Goal: Information Seeking & Learning: Learn about a topic

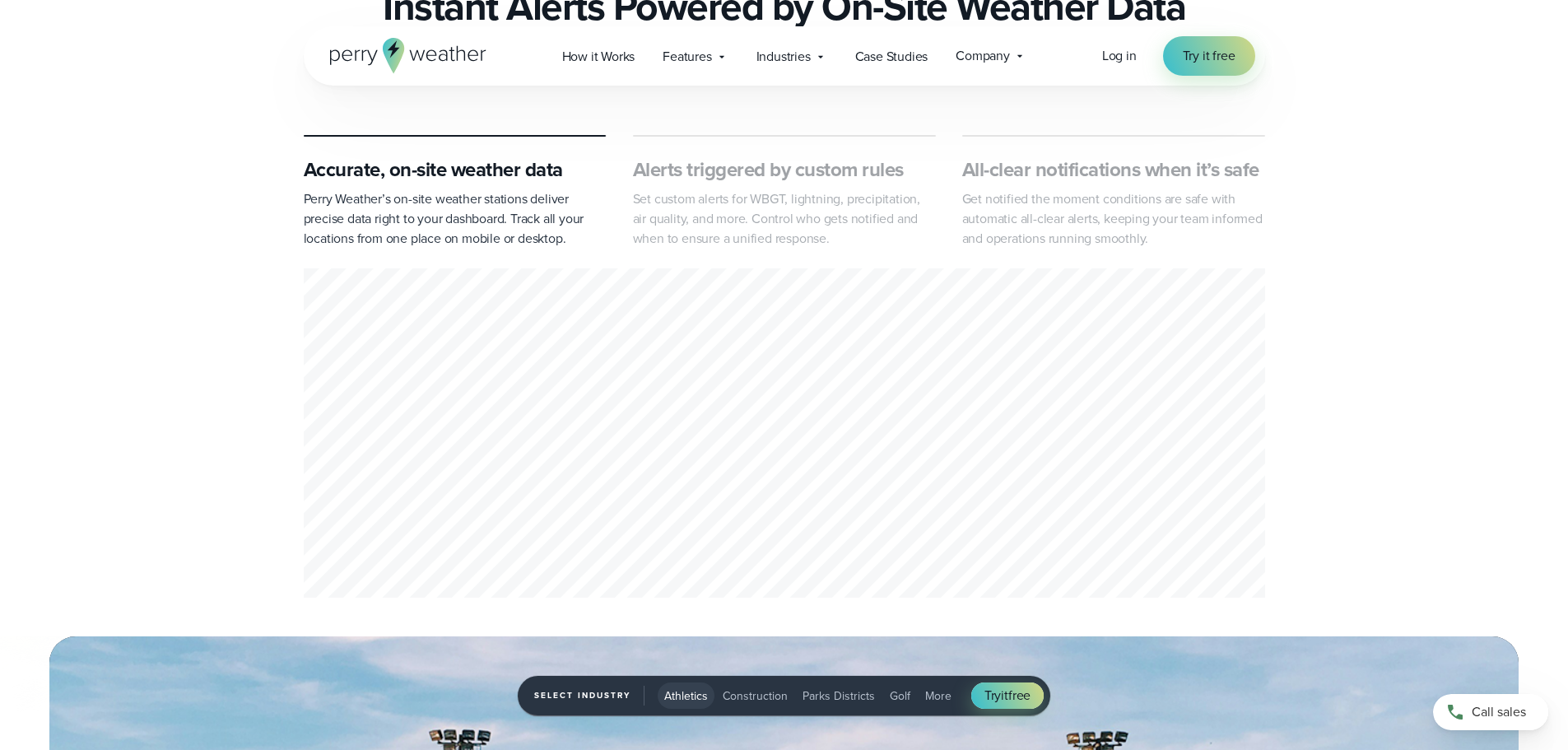
scroll to position [741, 0]
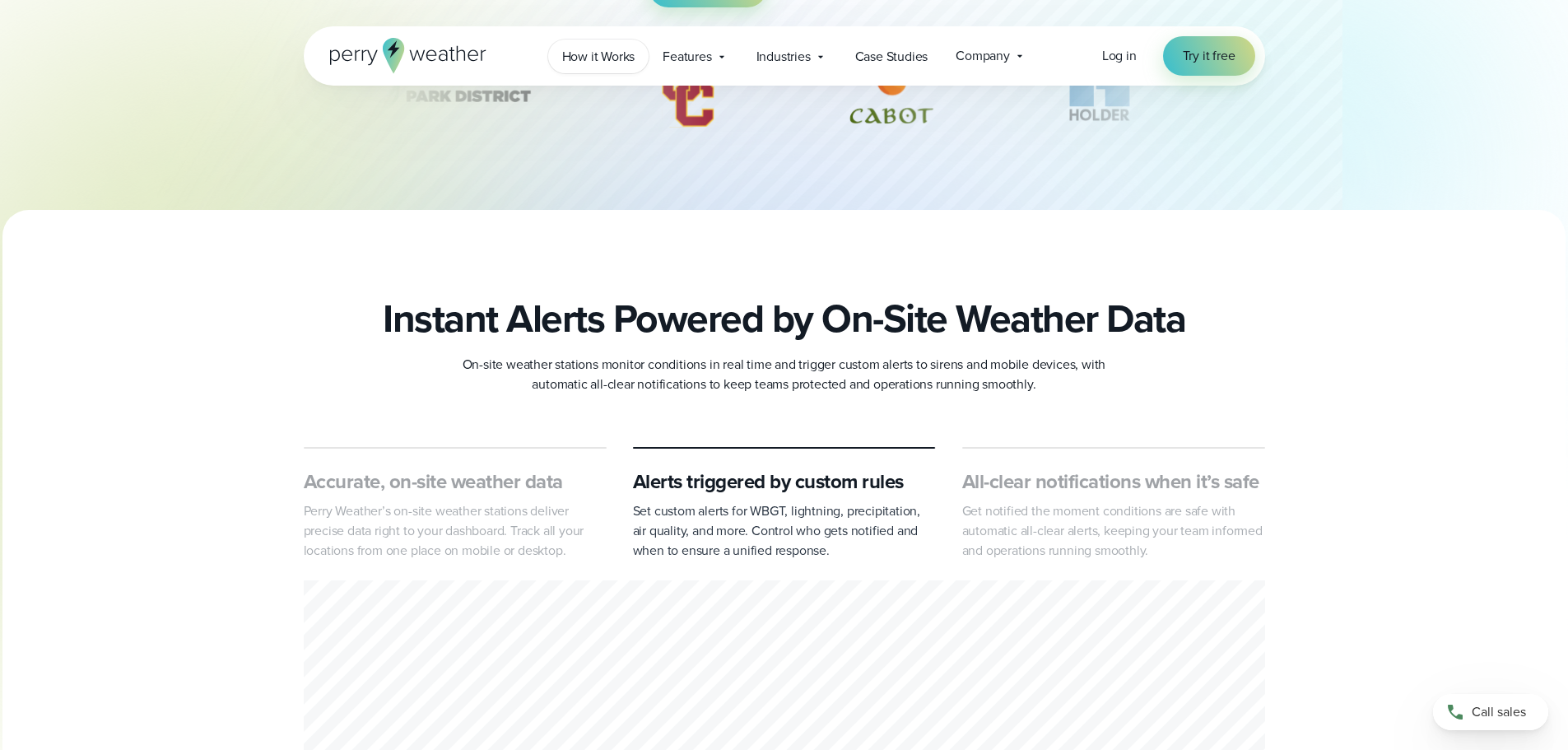
click at [600, 53] on span "How it Works" at bounding box center [599, 56] width 73 height 20
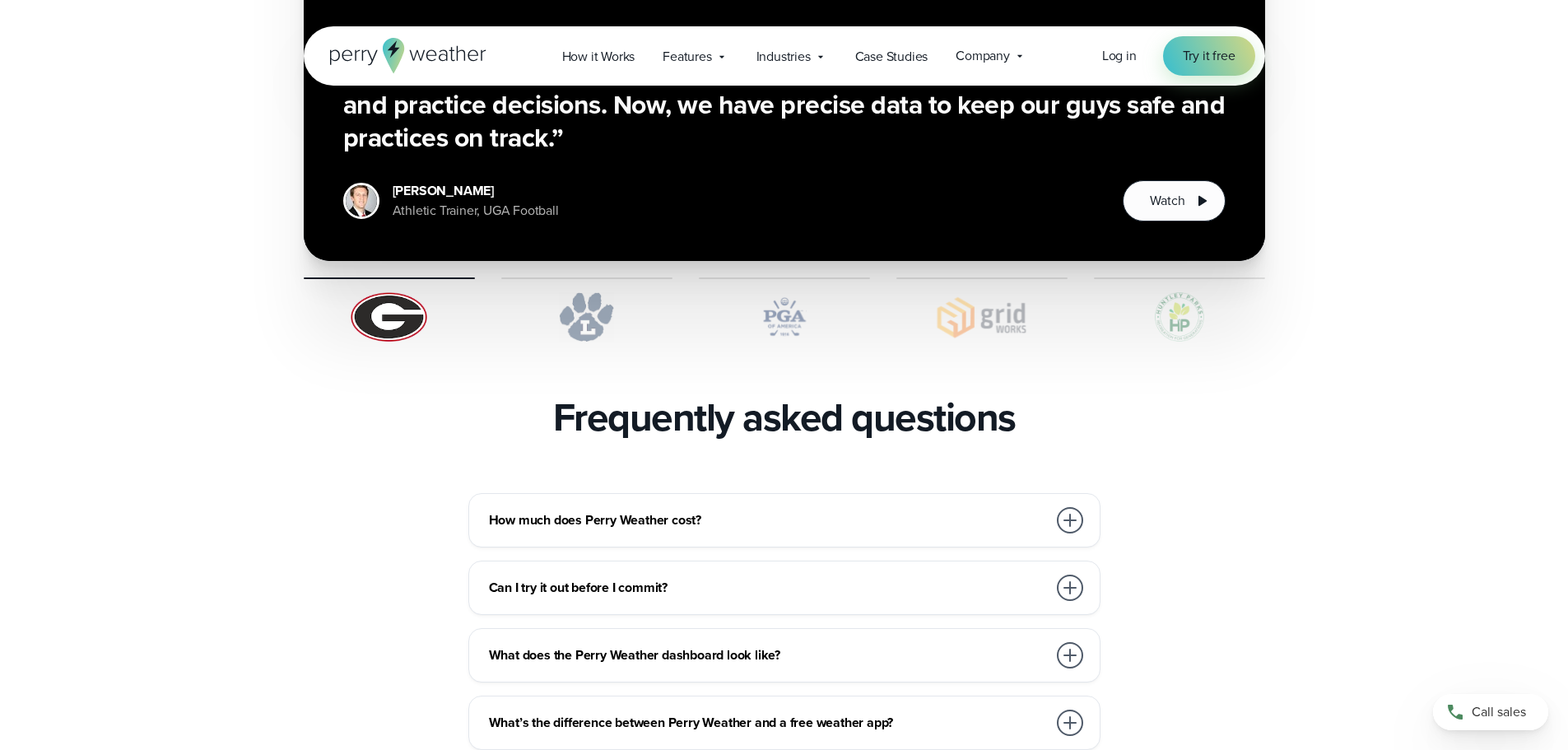
scroll to position [3288, 0]
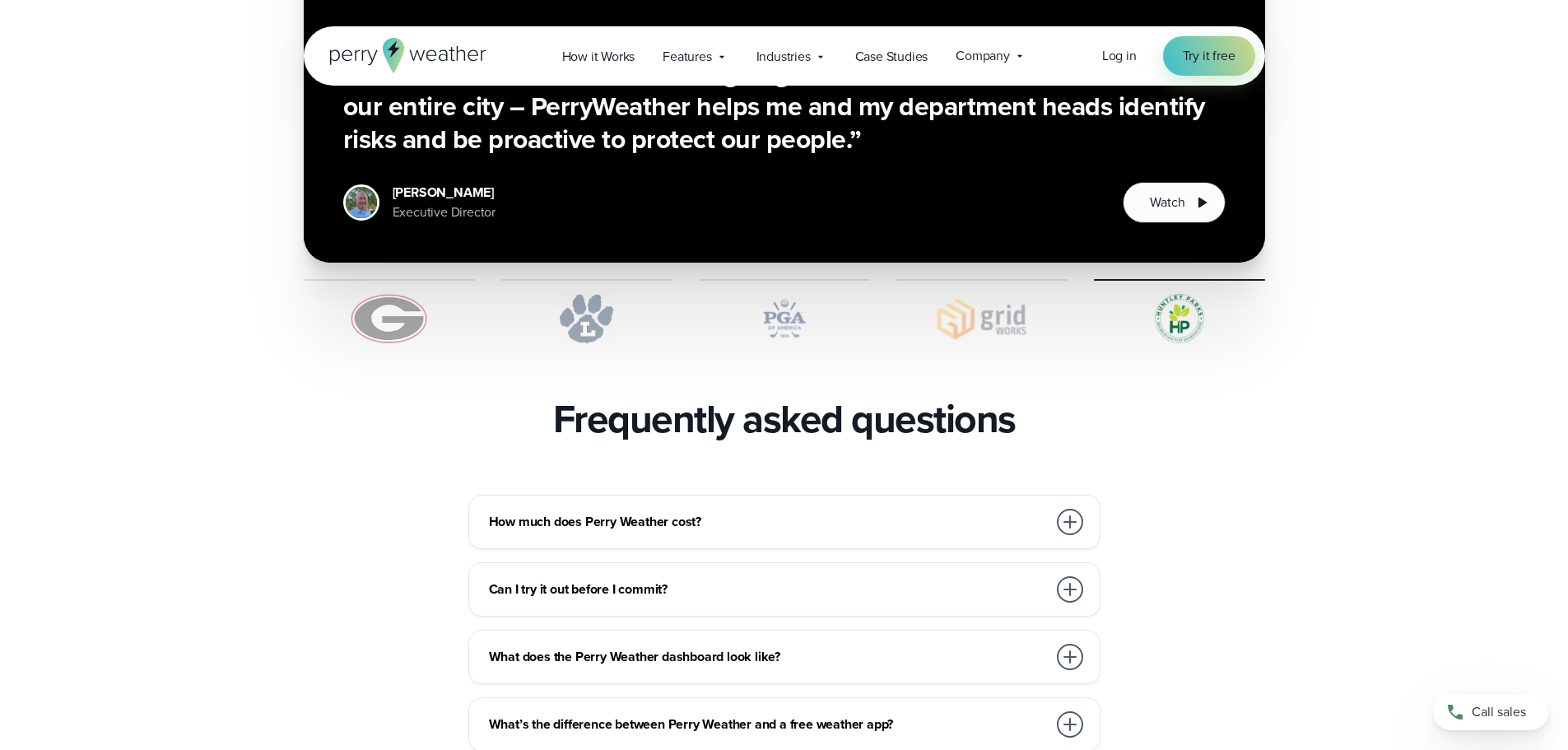
click at [1067, 508] on div at bounding box center [1070, 522] width 27 height 27
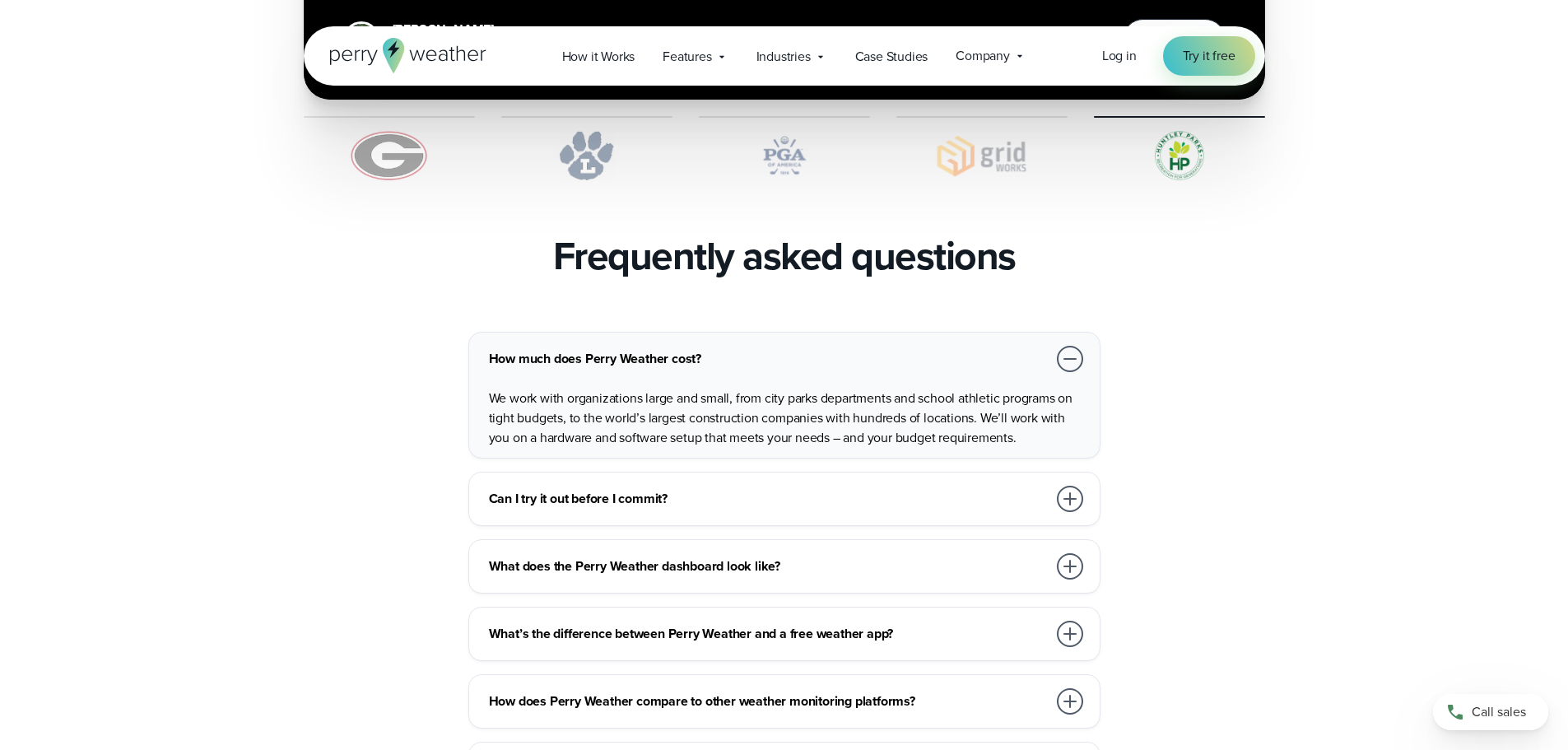
scroll to position [3452, 0]
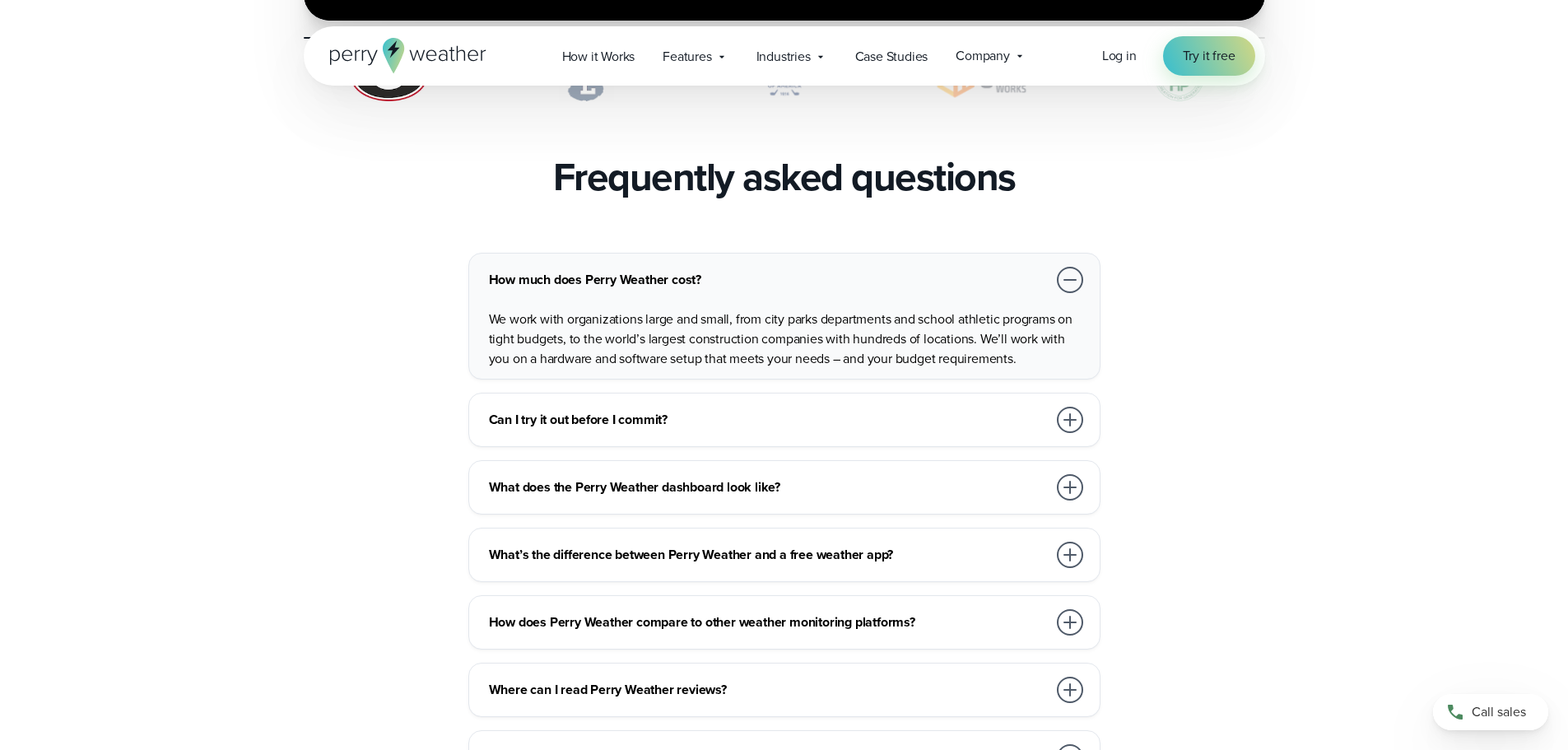
click at [1073, 474] on div at bounding box center [1070, 487] width 27 height 27
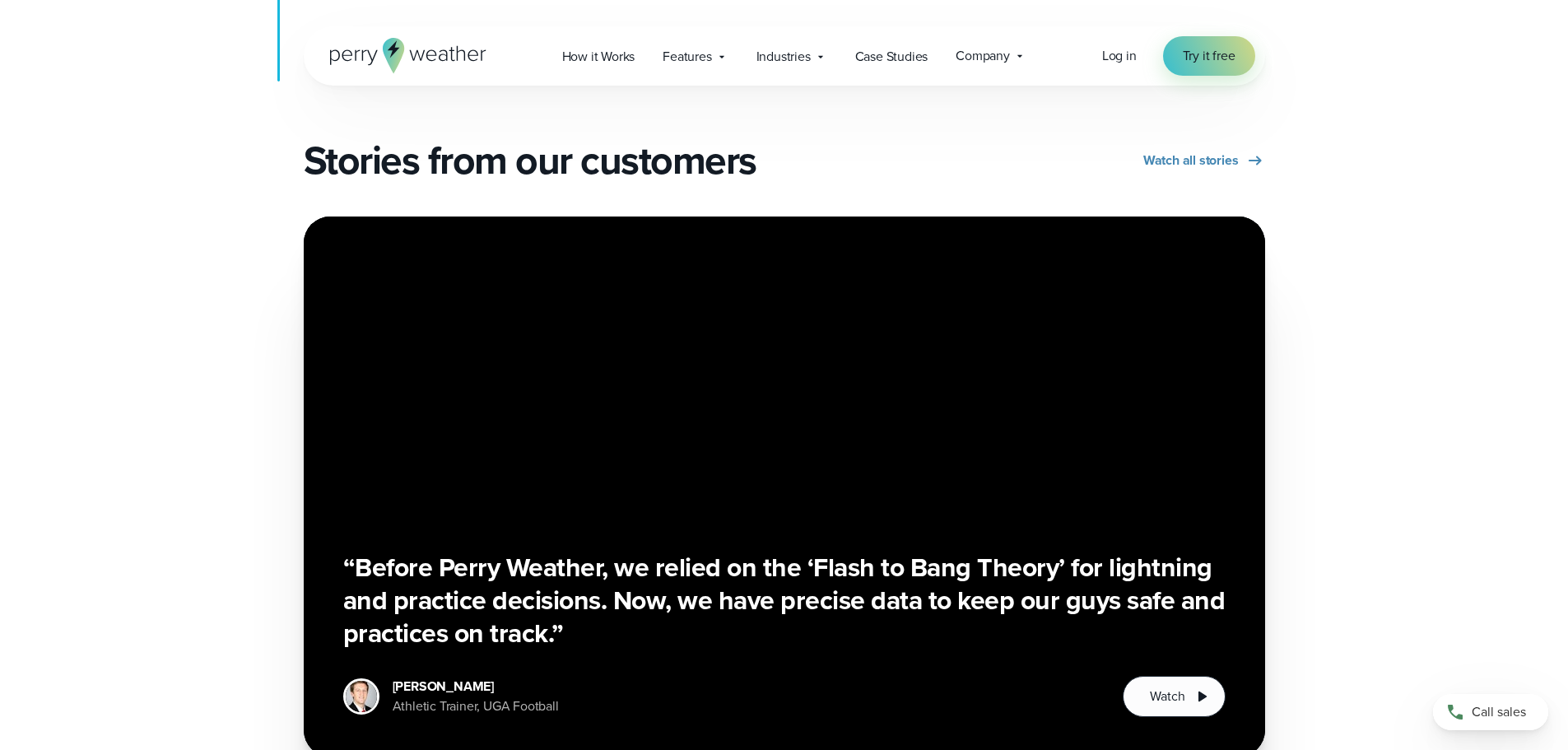
scroll to position [2793, 0]
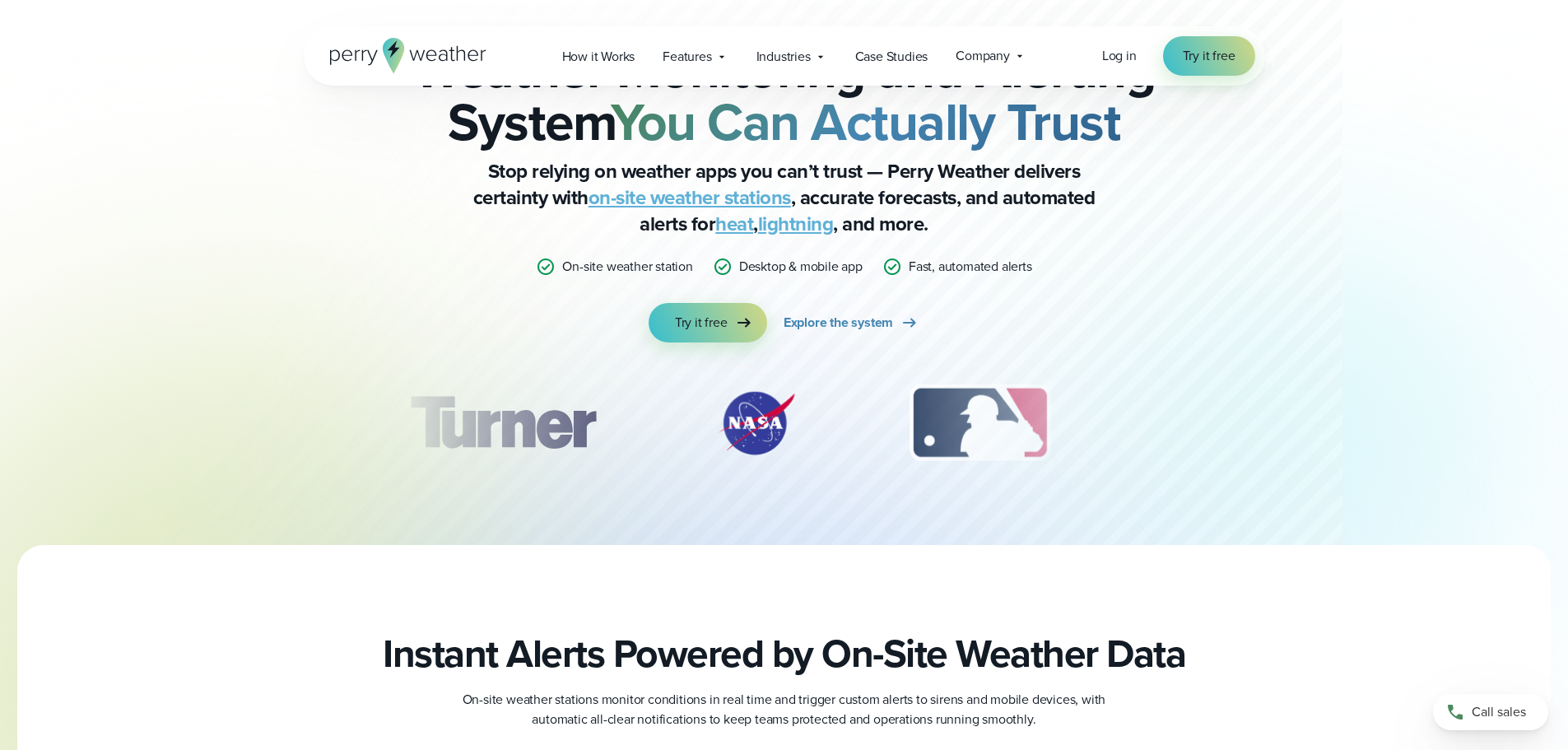
scroll to position [93, 0]
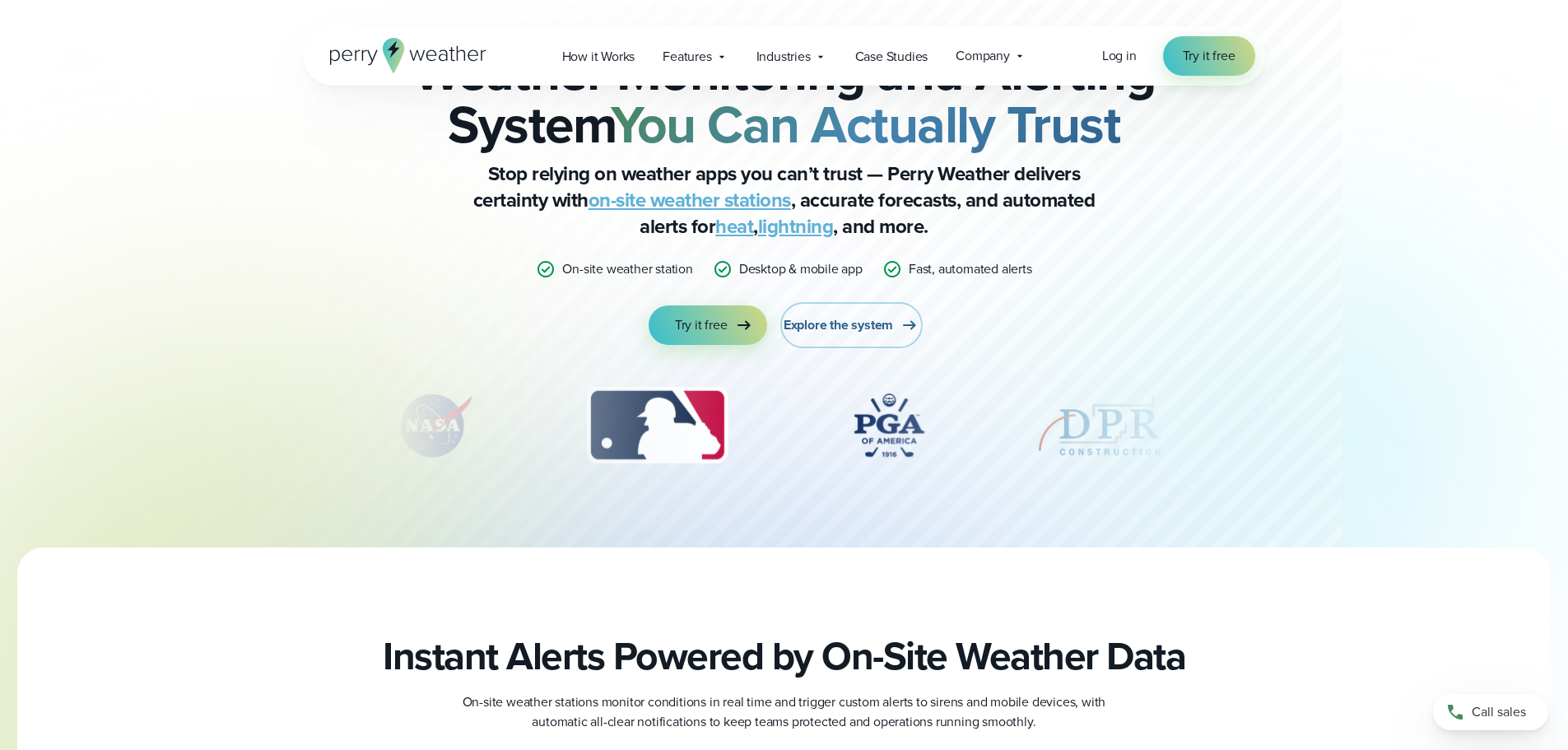
click at [845, 322] on span "Explore the system" at bounding box center [838, 325] width 109 height 20
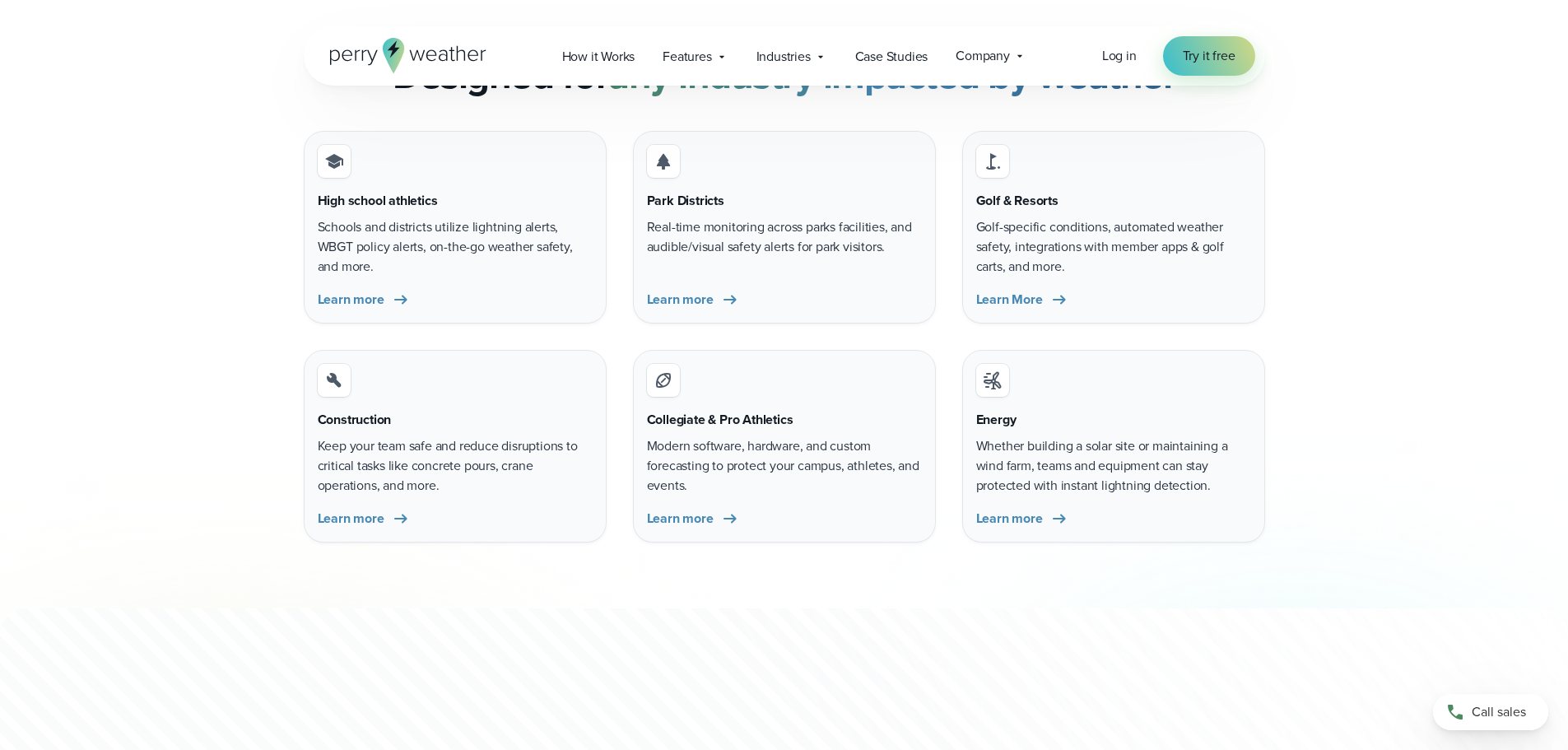
scroll to position [5091, 0]
